Goal: Information Seeking & Learning: Learn about a topic

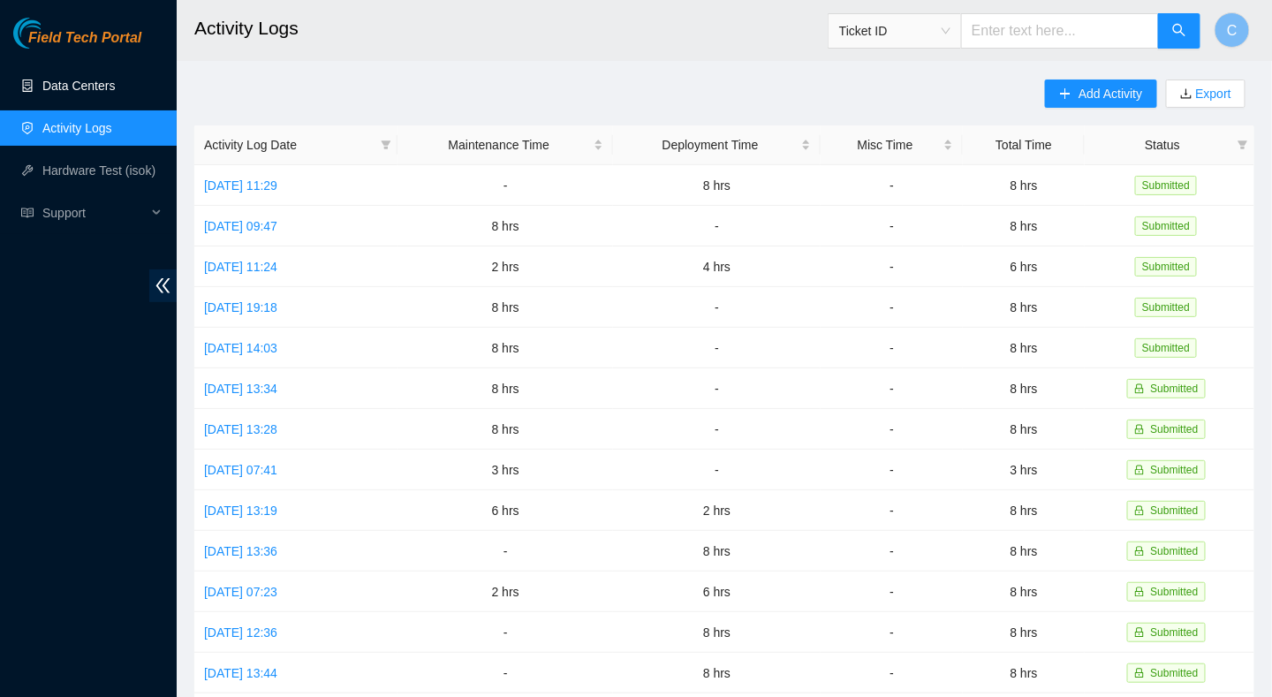
click at [73, 91] on link "Data Centers" at bounding box center [78, 86] width 72 height 14
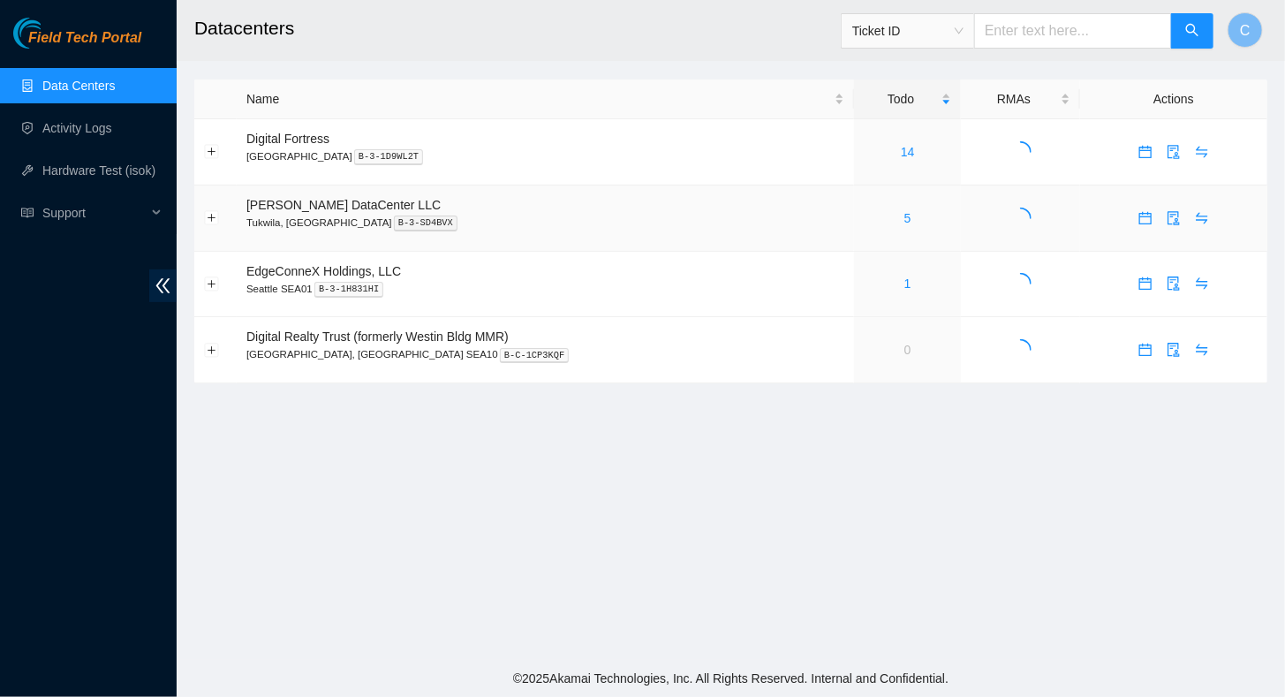
click at [864, 217] on div "5" at bounding box center [907, 217] width 87 height 19
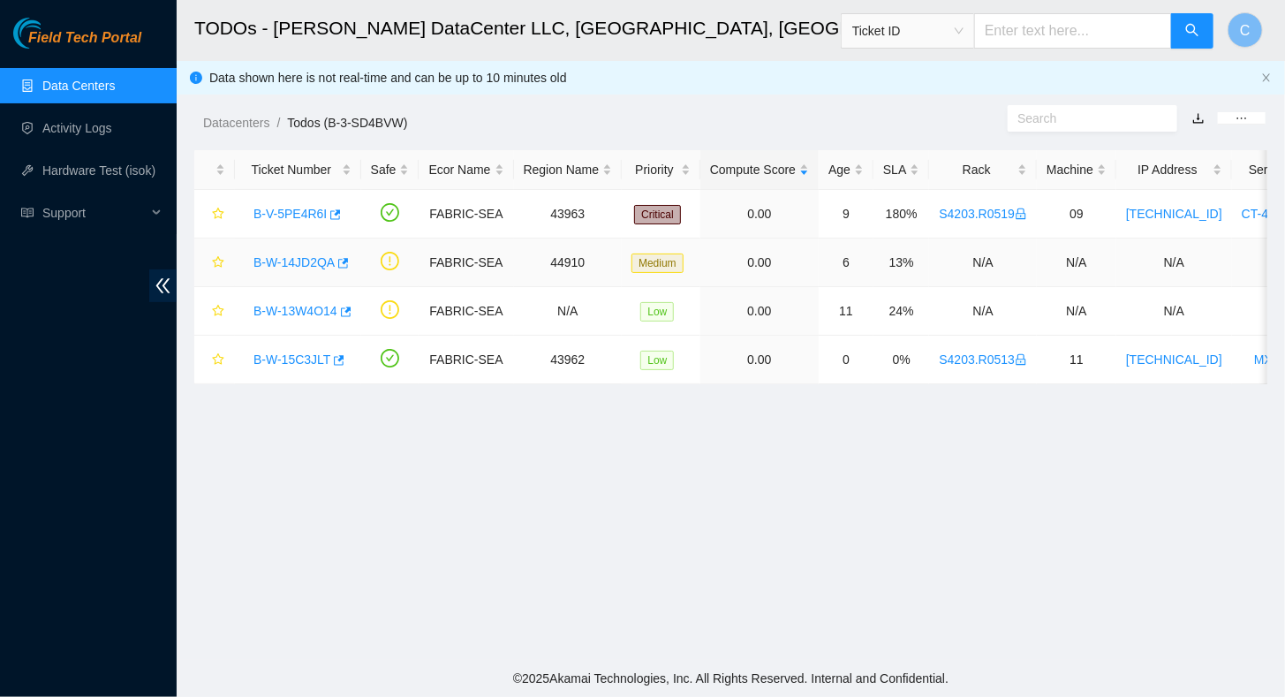
click at [298, 265] on link "B-W-14JD2QA" at bounding box center [293, 262] width 81 height 14
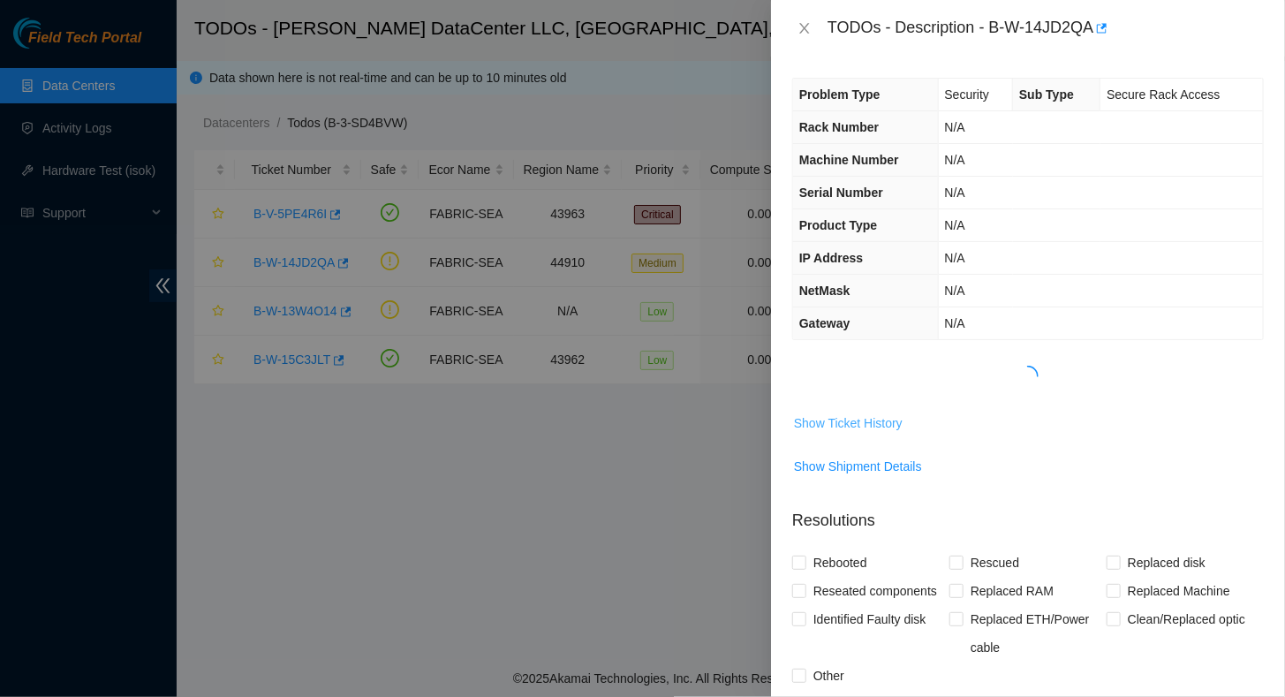
click at [837, 425] on span "Show Ticket History" at bounding box center [848, 422] width 109 height 19
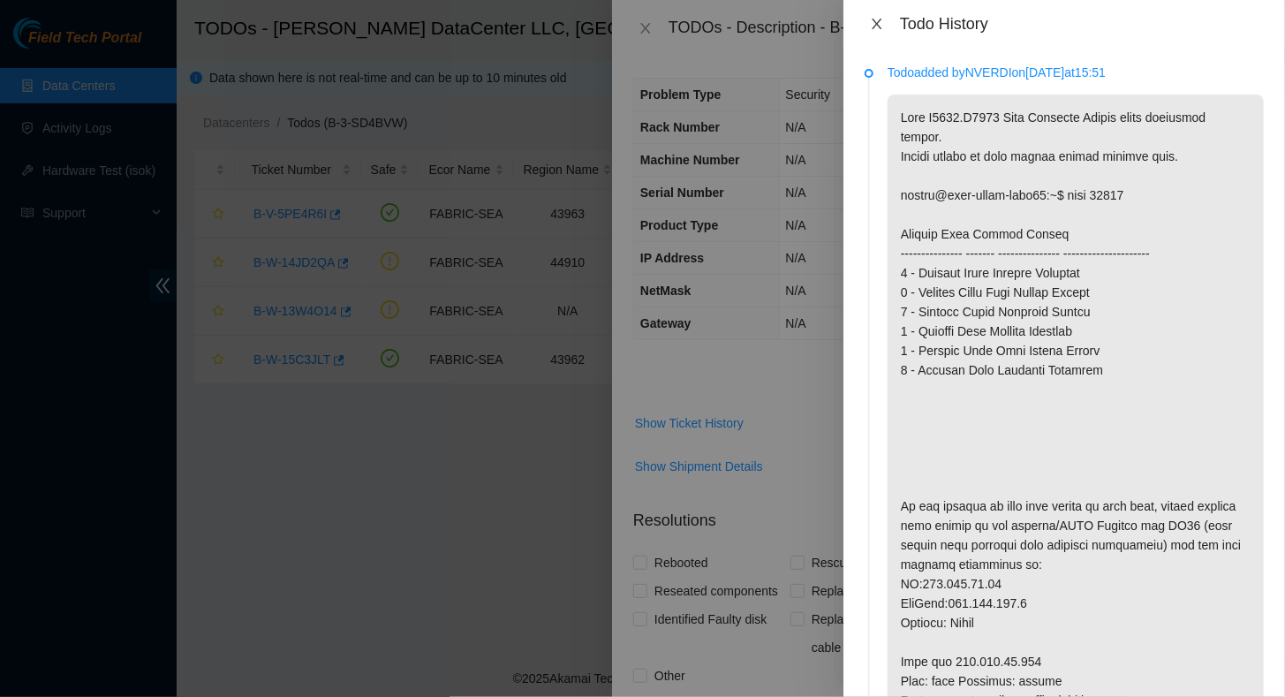
click at [879, 28] on icon "close" at bounding box center [877, 24] width 14 height 14
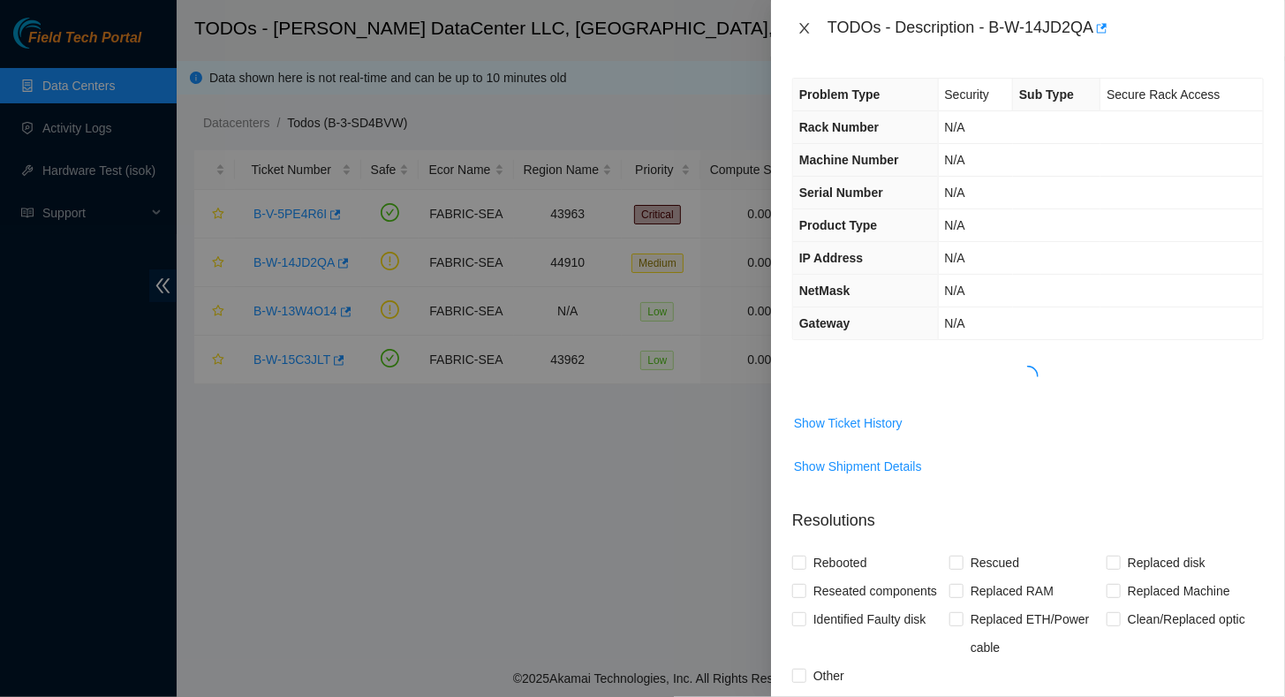
click at [803, 26] on icon "close" at bounding box center [804, 28] width 14 height 14
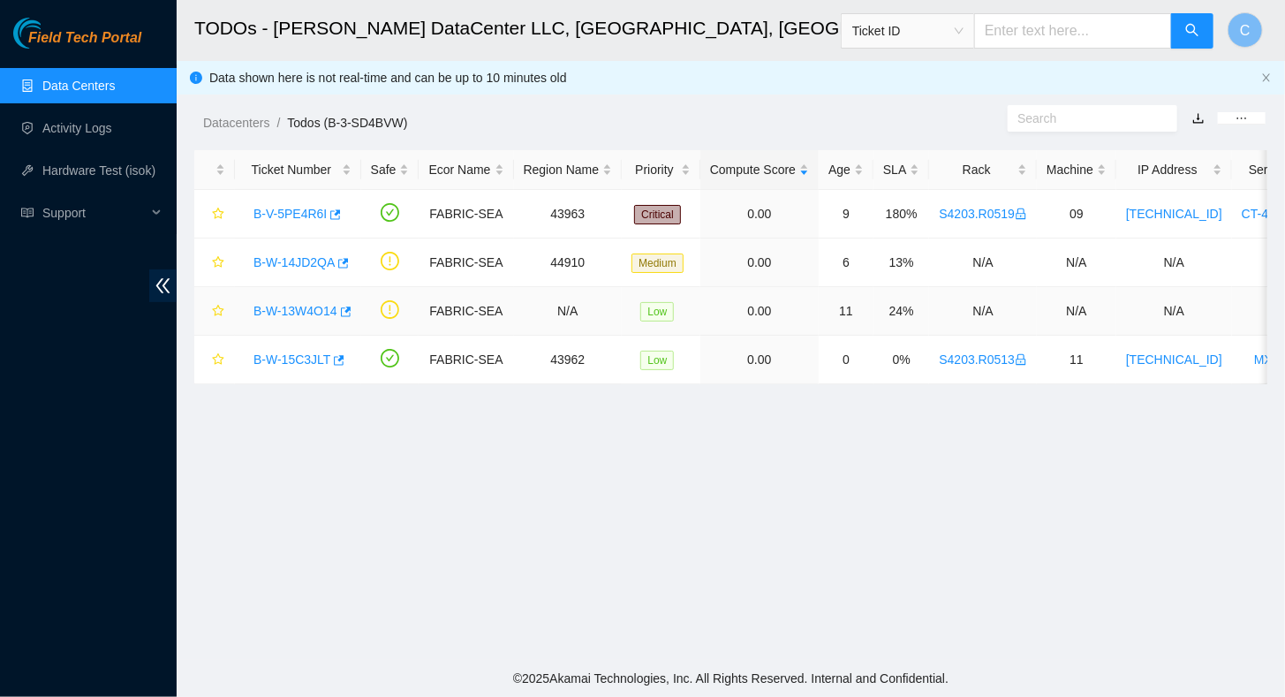
click at [301, 313] on link "B-W-13W4O14" at bounding box center [295, 311] width 84 height 14
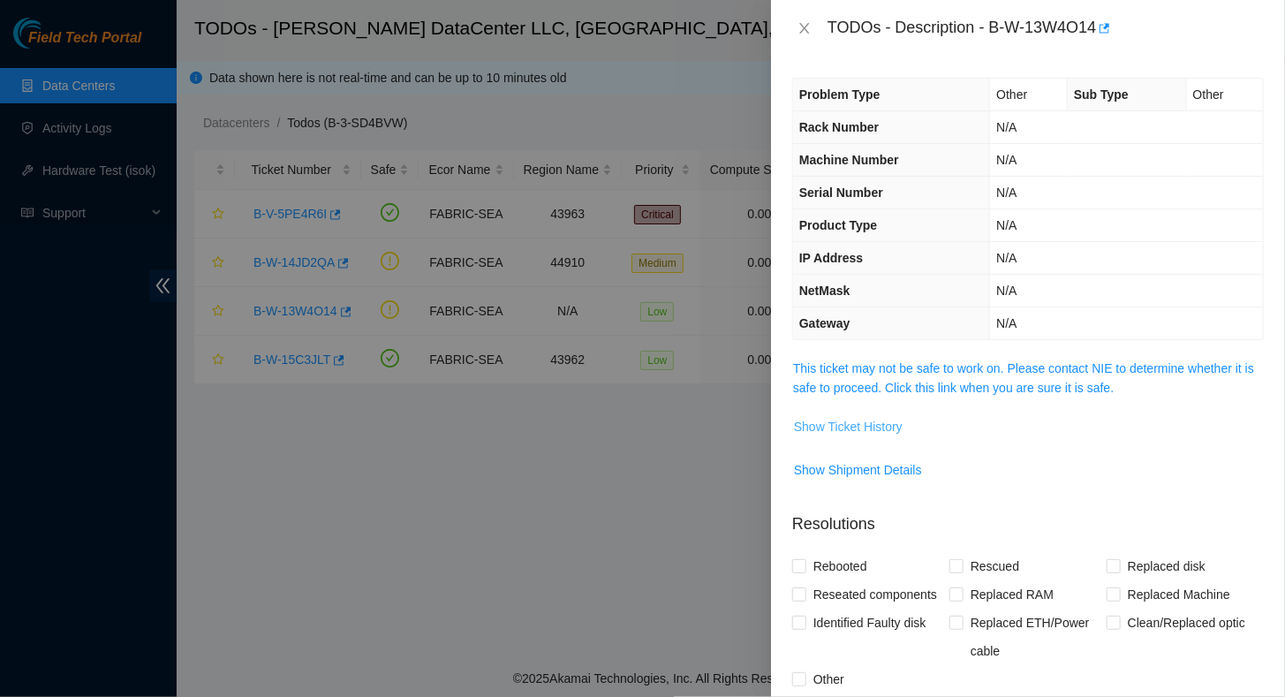
click at [854, 424] on span "Show Ticket History" at bounding box center [848, 426] width 109 height 19
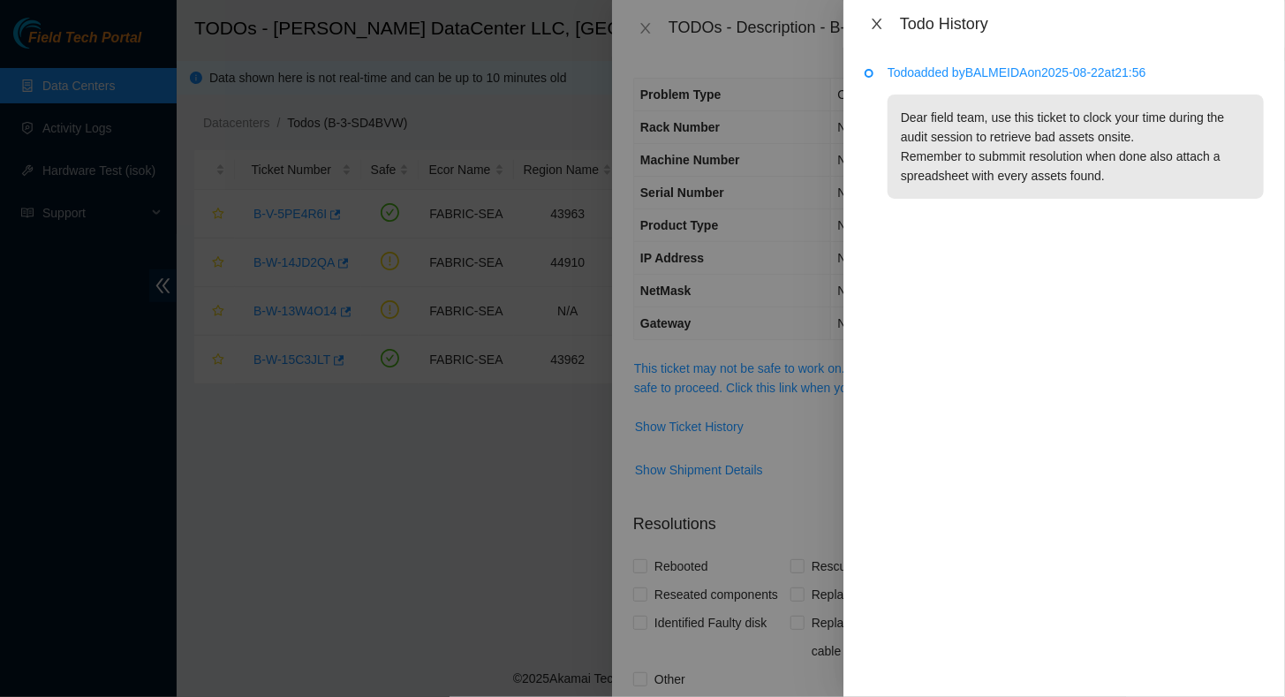
click at [879, 28] on icon "close" at bounding box center [877, 24] width 14 height 14
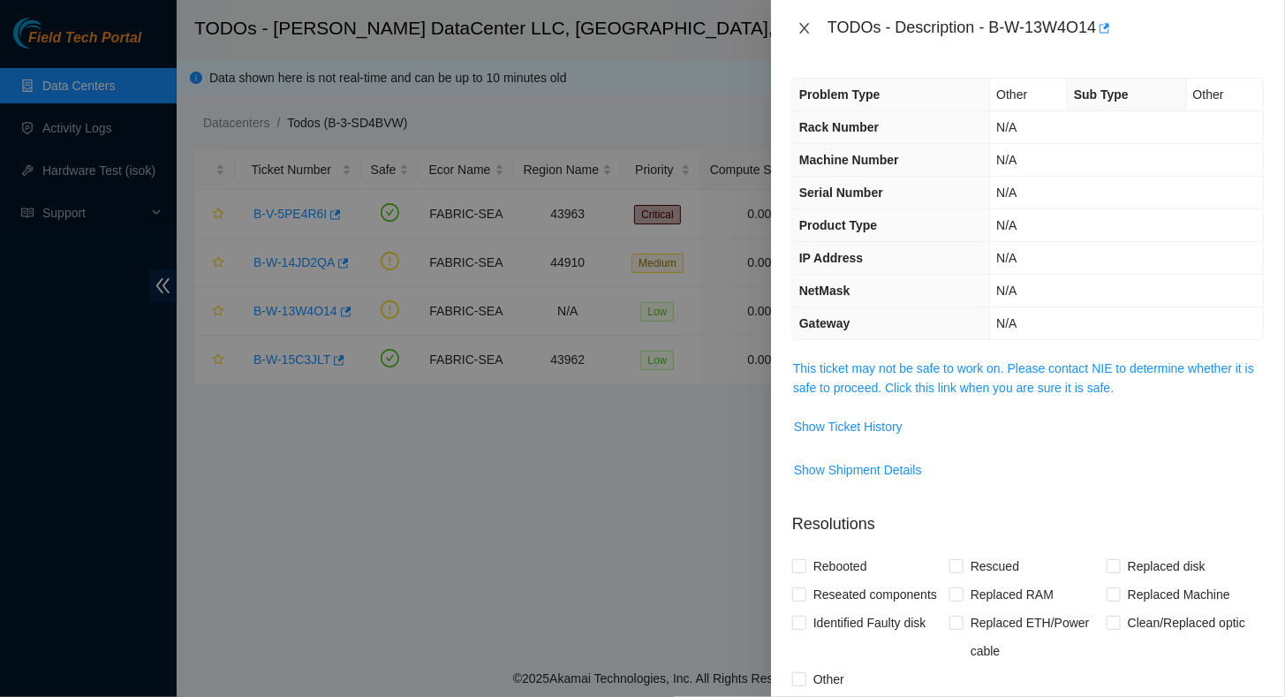
click at [801, 25] on icon "close" at bounding box center [804, 28] width 14 height 14
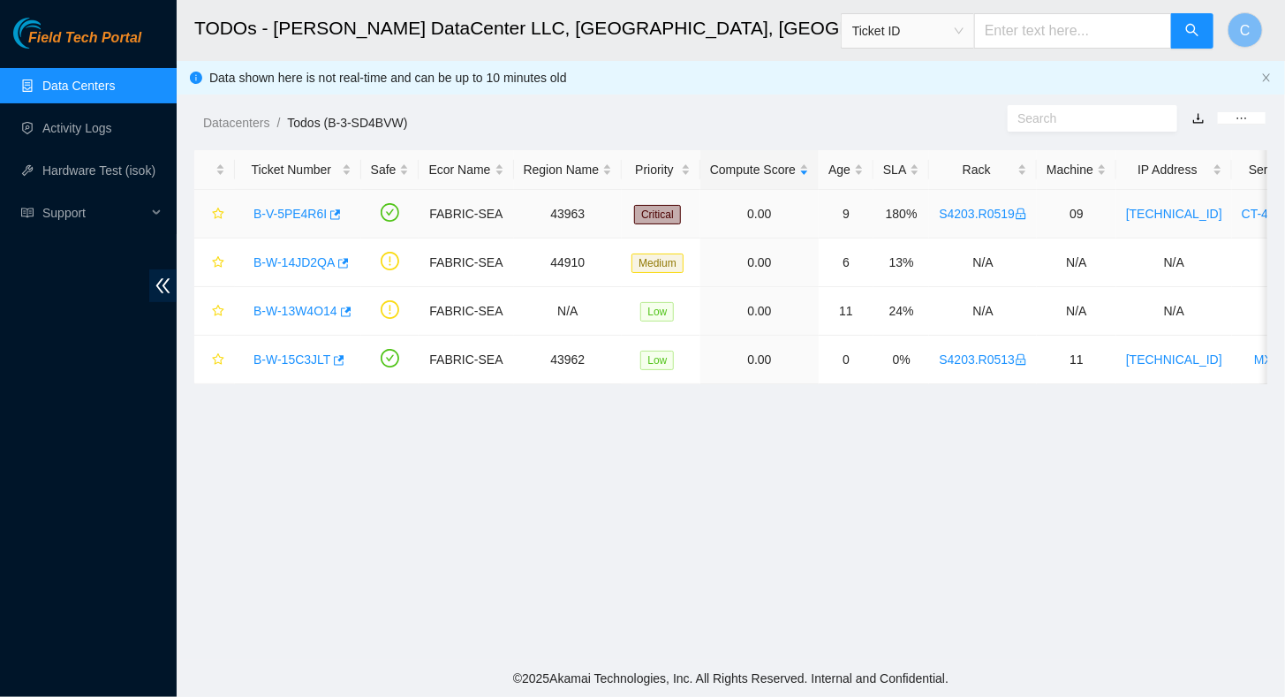
click at [288, 209] on link "B-V-5PE4R6I" at bounding box center [289, 214] width 73 height 14
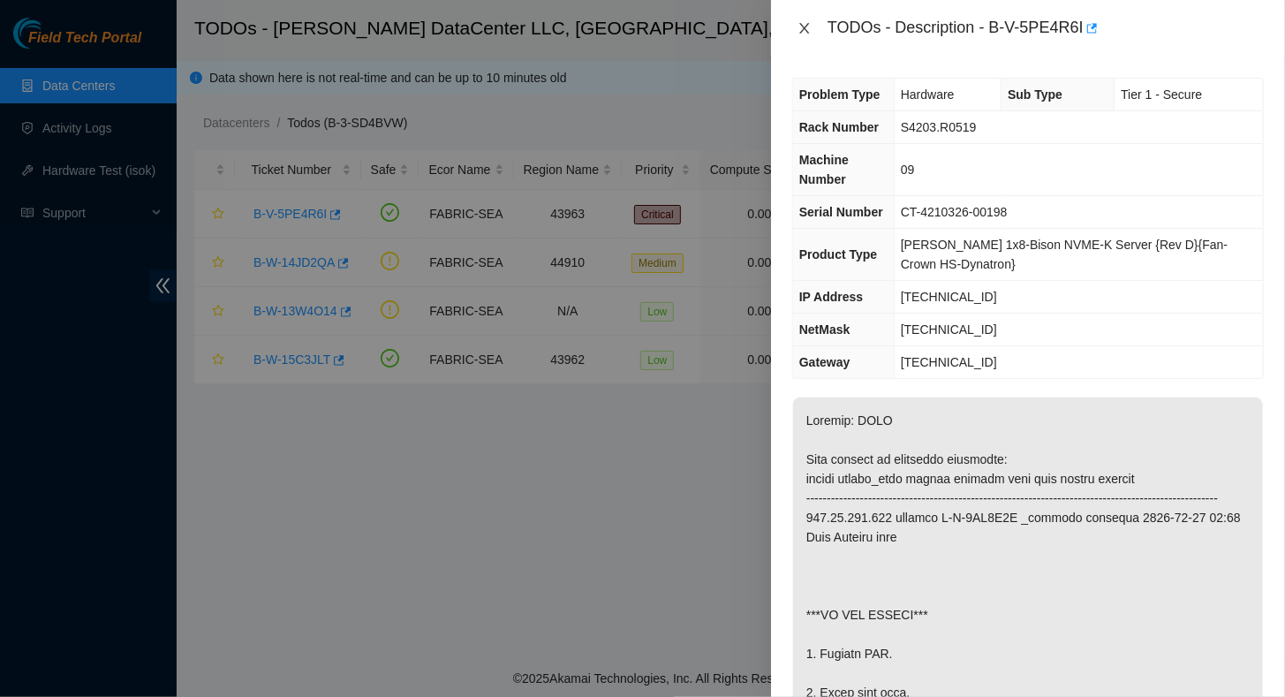
click at [800, 32] on icon "close" at bounding box center [804, 28] width 10 height 11
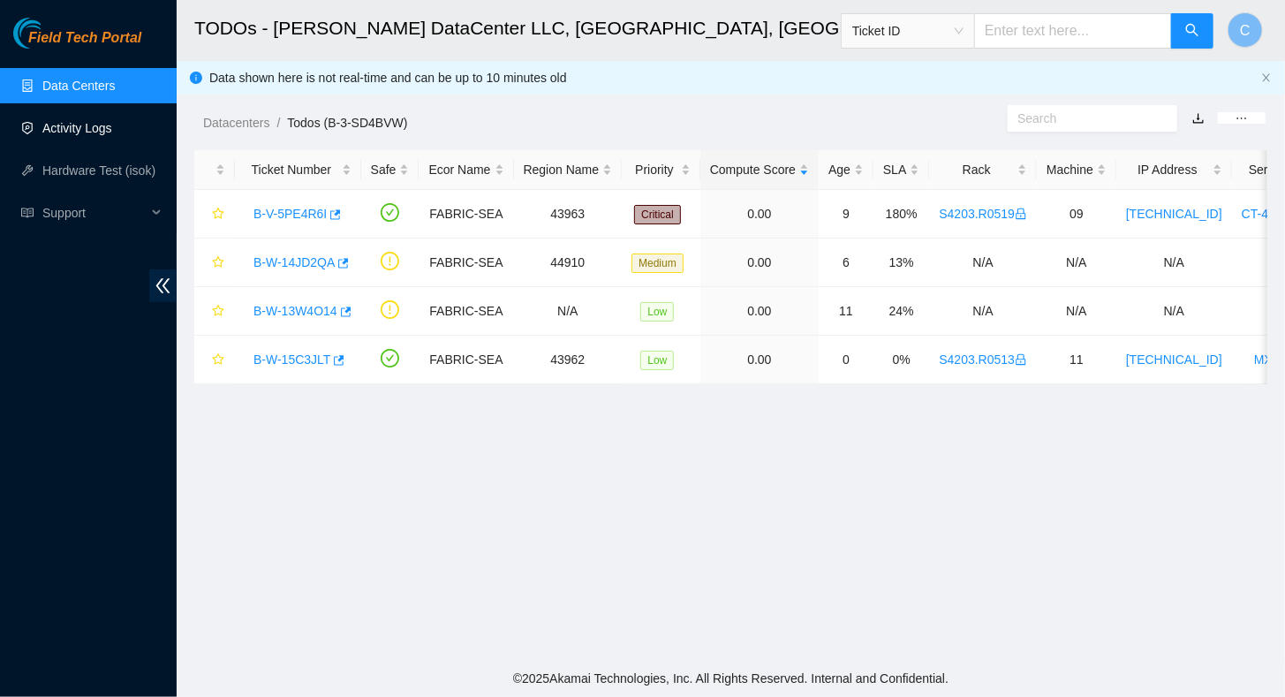
click at [64, 121] on link "Activity Logs" at bounding box center [77, 128] width 70 height 14
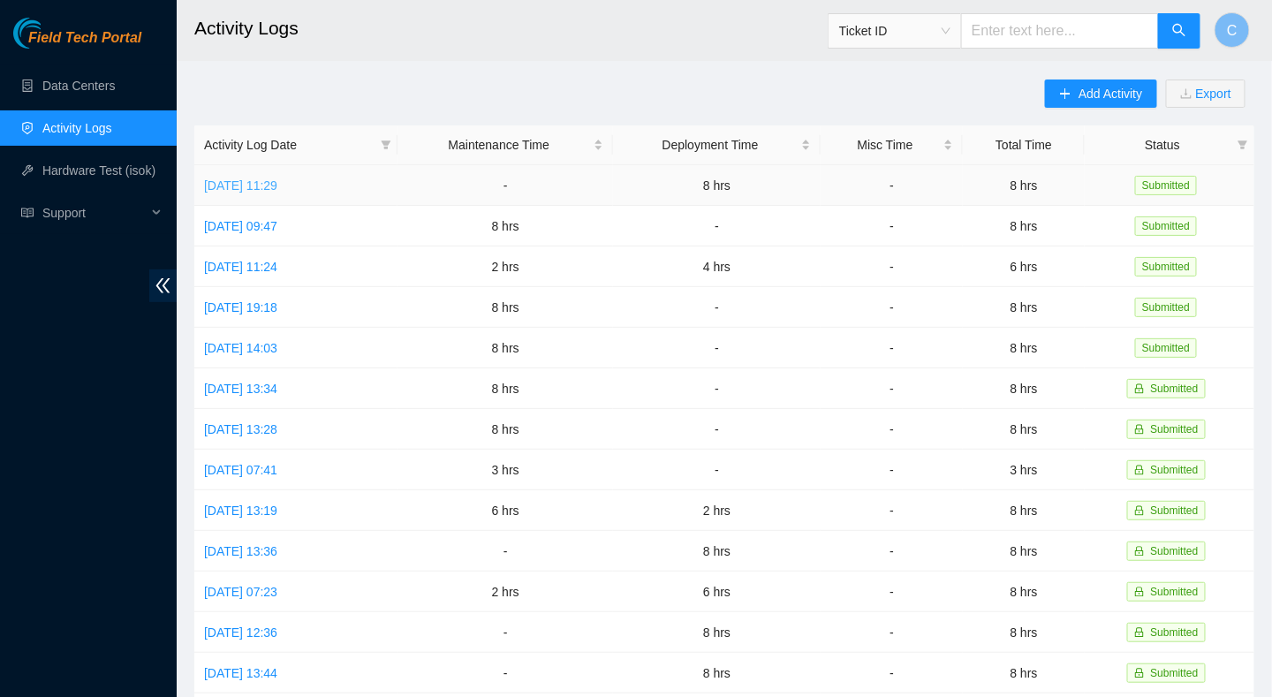
click at [277, 179] on link "[DATE] 11:29" at bounding box center [240, 185] width 73 height 14
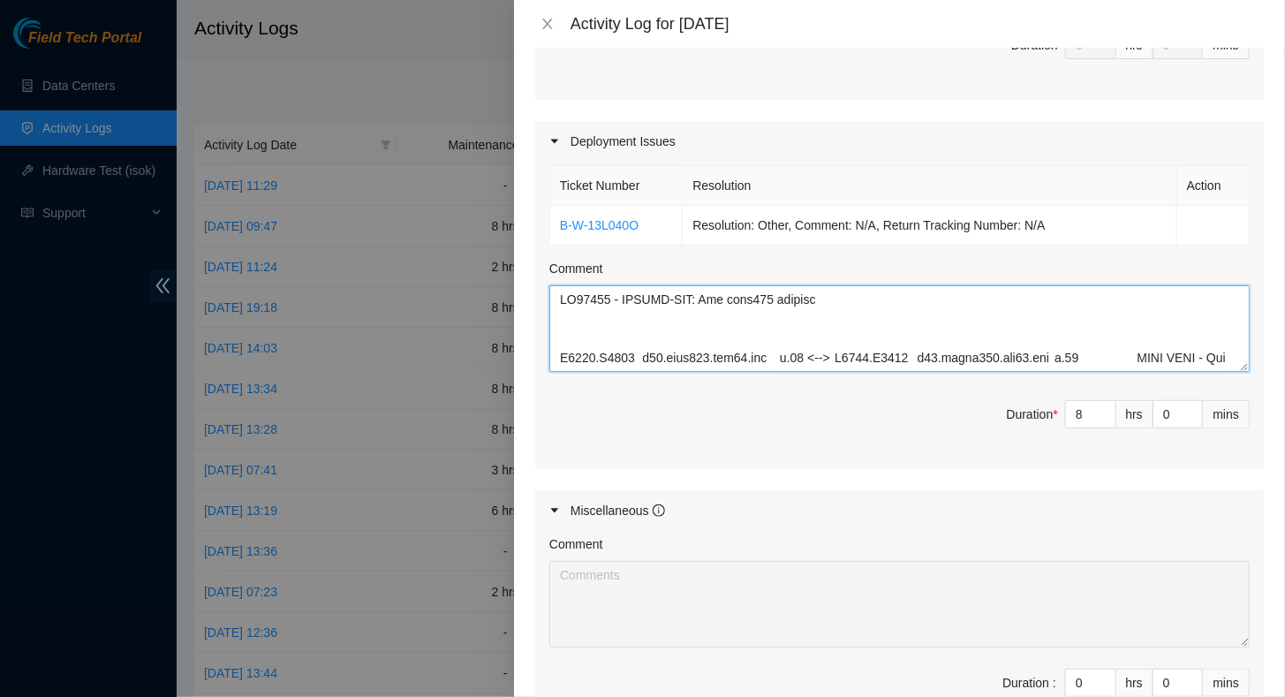
drag, startPoint x: 1117, startPoint y: 361, endPoint x: 401, endPoint y: 96, distance: 763.6
click at [401, 96] on div "Activity Log for [DATE] Note: This activity log is for informational purposes o…" at bounding box center [642, 348] width 1285 height 697
type textarea "DP84101 - FABRIC-SEA: Add leaf114 routers S4203.R0603 r02.leaf114.sea01.fab p.2…"
